Goal: Find specific page/section: Find specific page/section

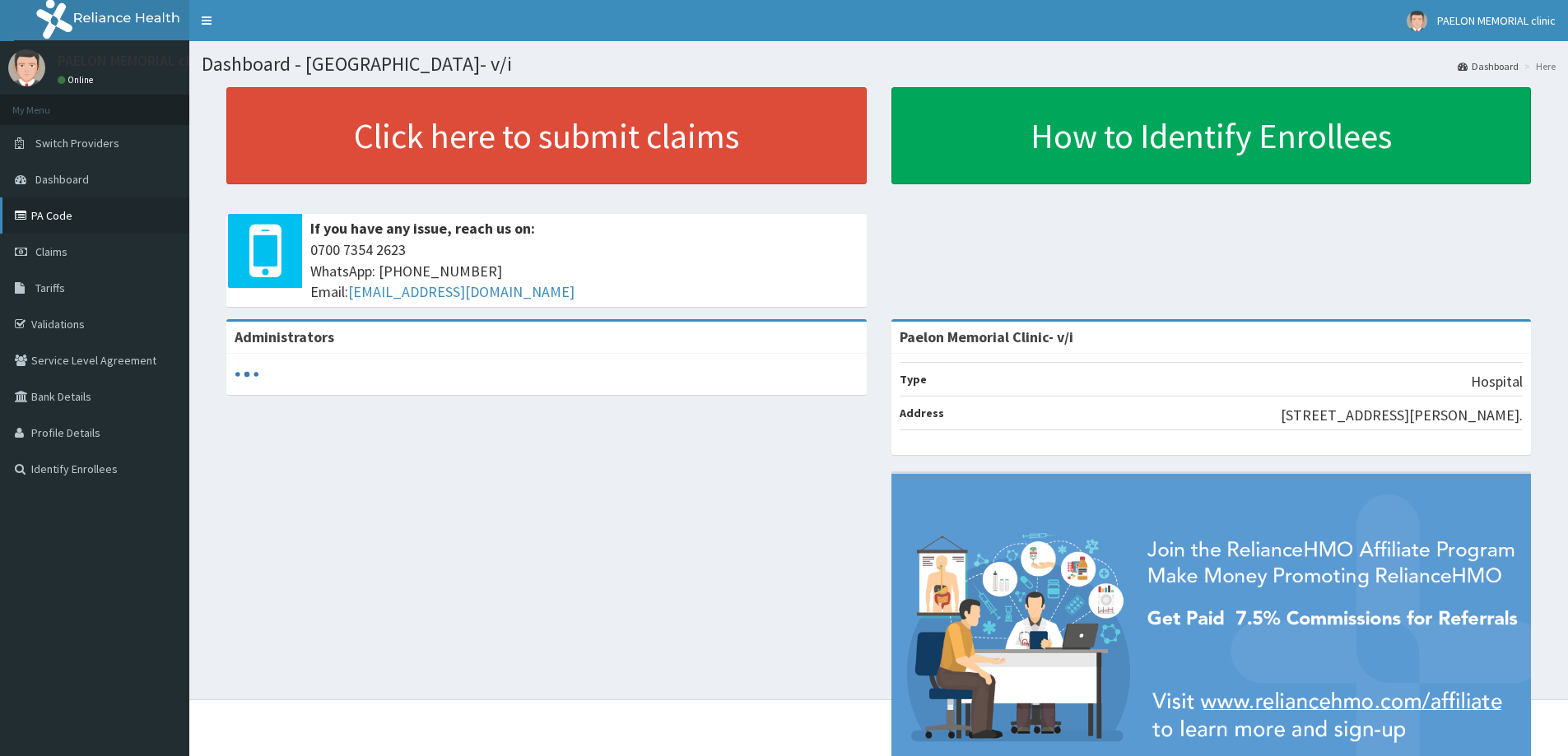
click at [88, 215] on link "PA Code" at bounding box center [94, 215] width 190 height 36
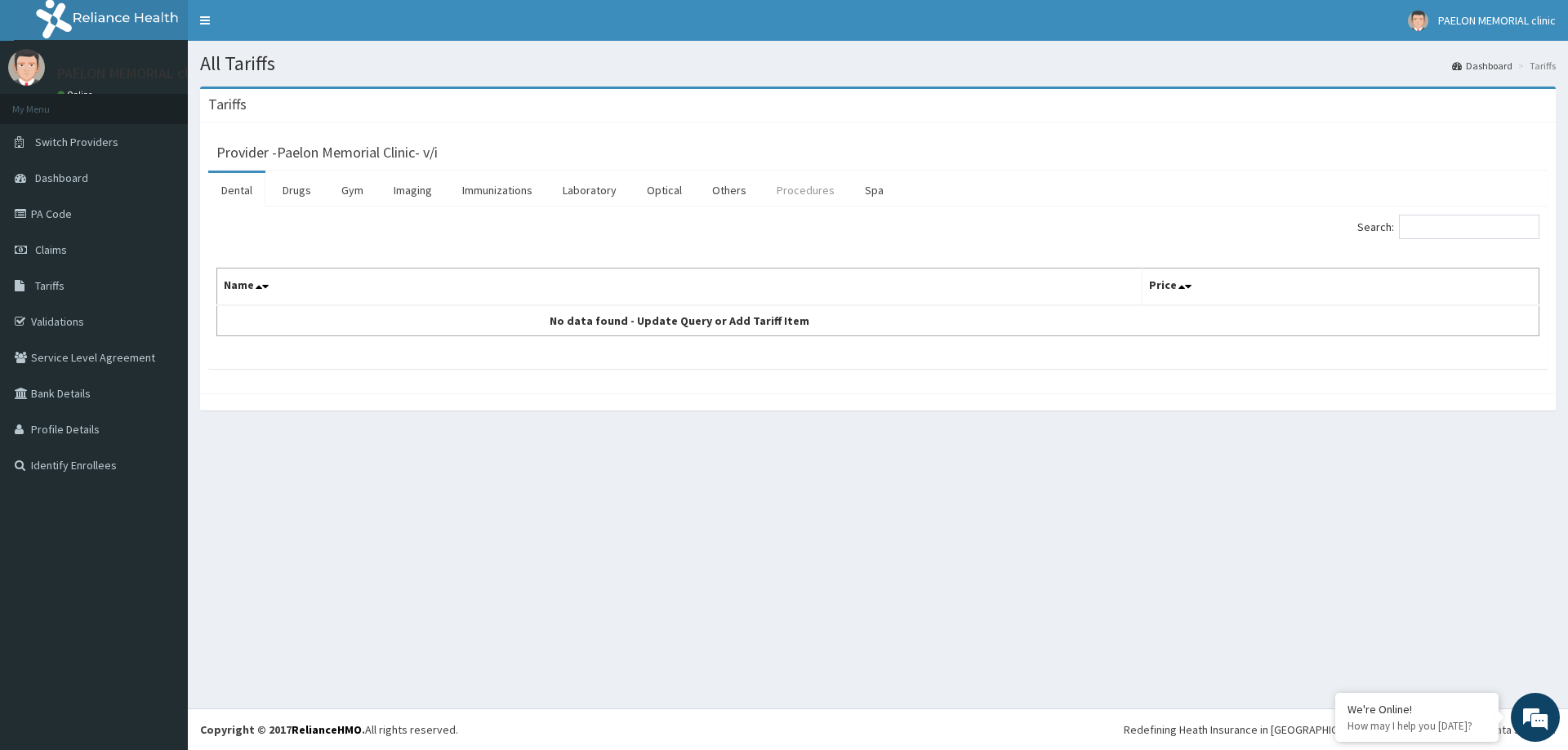
click at [810, 189] on link "Procedures" at bounding box center [806, 190] width 84 height 34
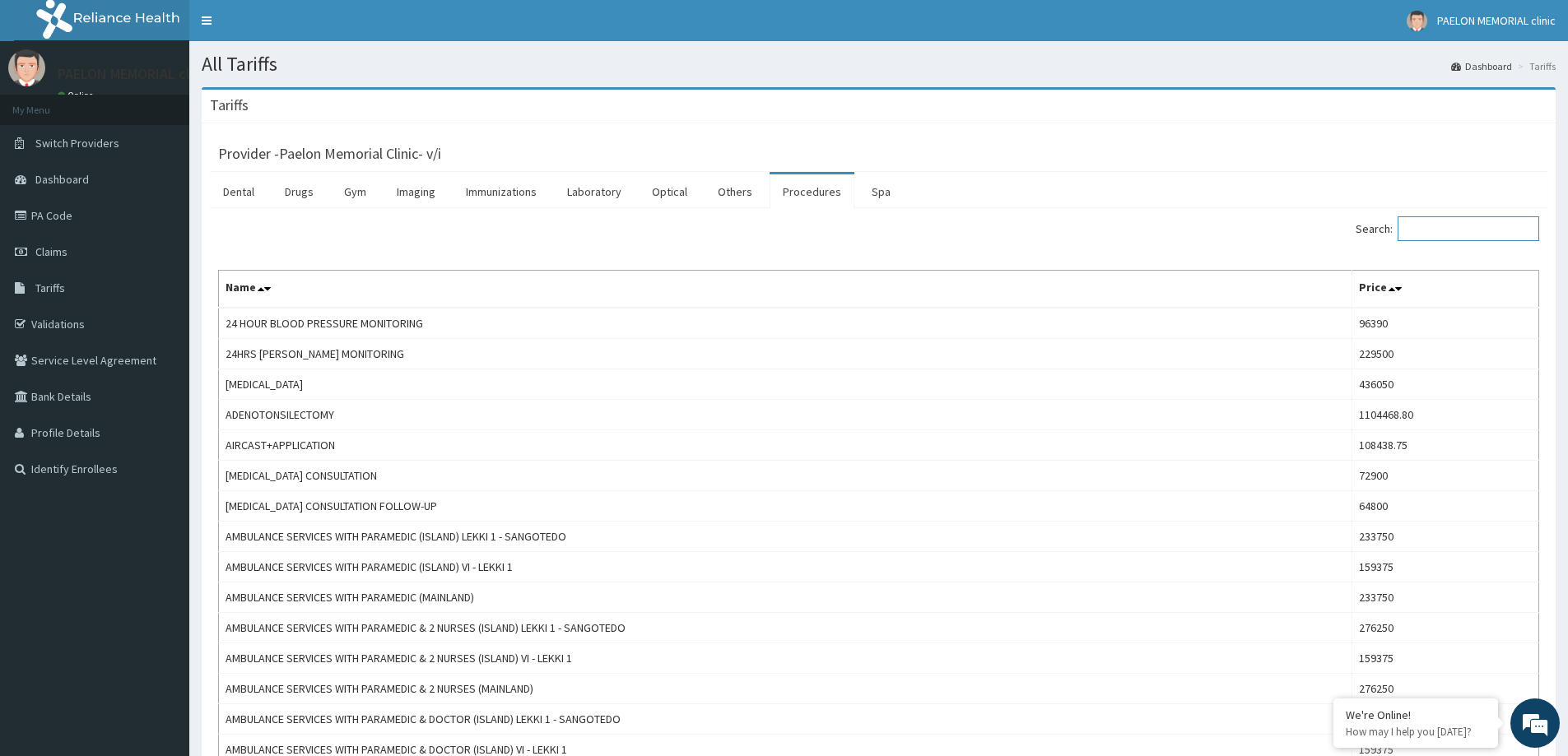
click at [1469, 219] on input "Search:" at bounding box center [1467, 229] width 142 height 25
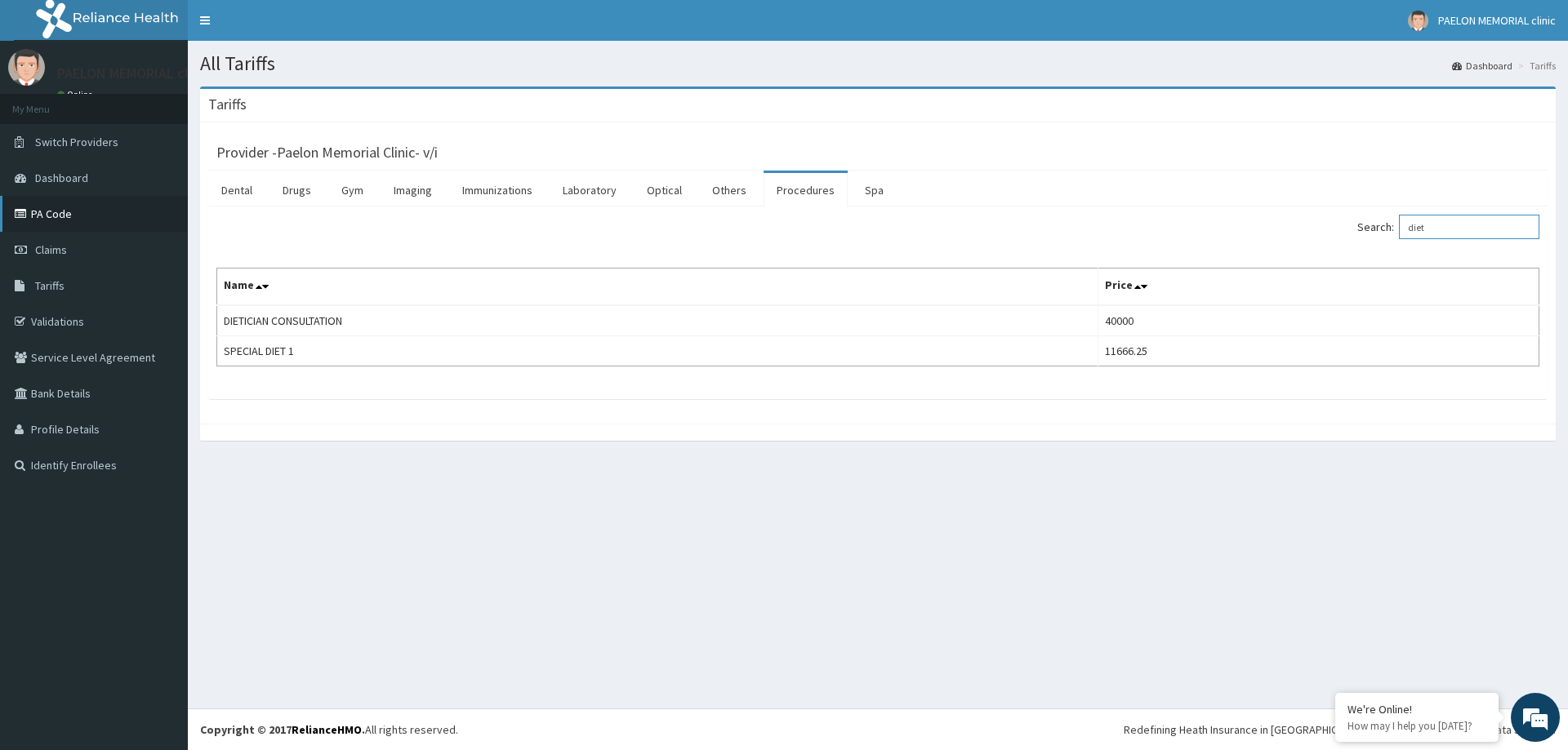
type input "diet"
click at [125, 216] on link "PA Code" at bounding box center [94, 213] width 188 height 36
